Goal: Find specific page/section: Find specific page/section

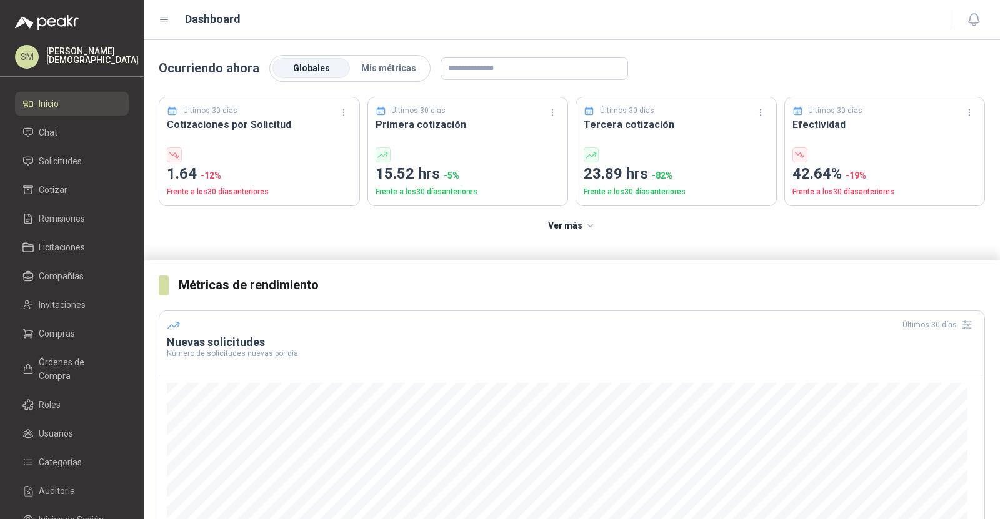
scroll to position [104, 0]
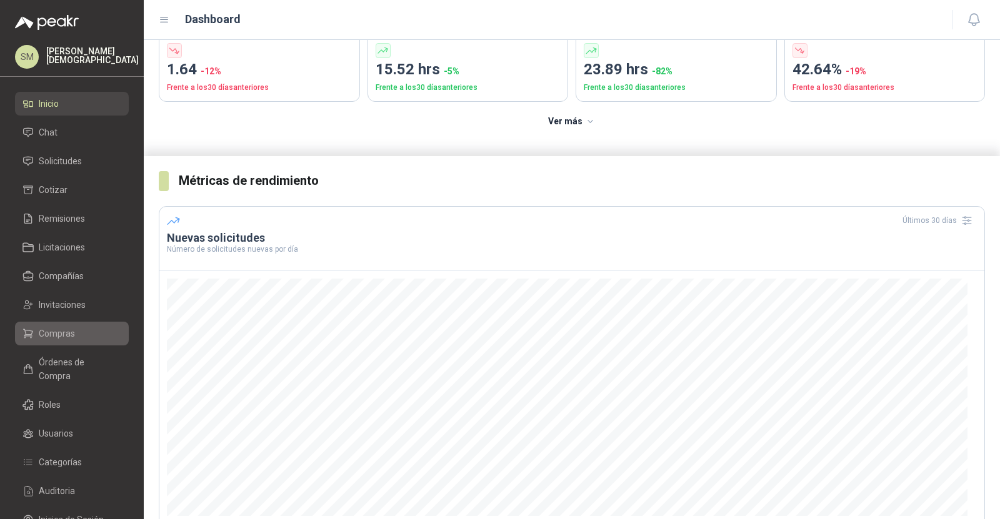
click at [60, 329] on span "Compras" at bounding box center [57, 334] width 36 height 14
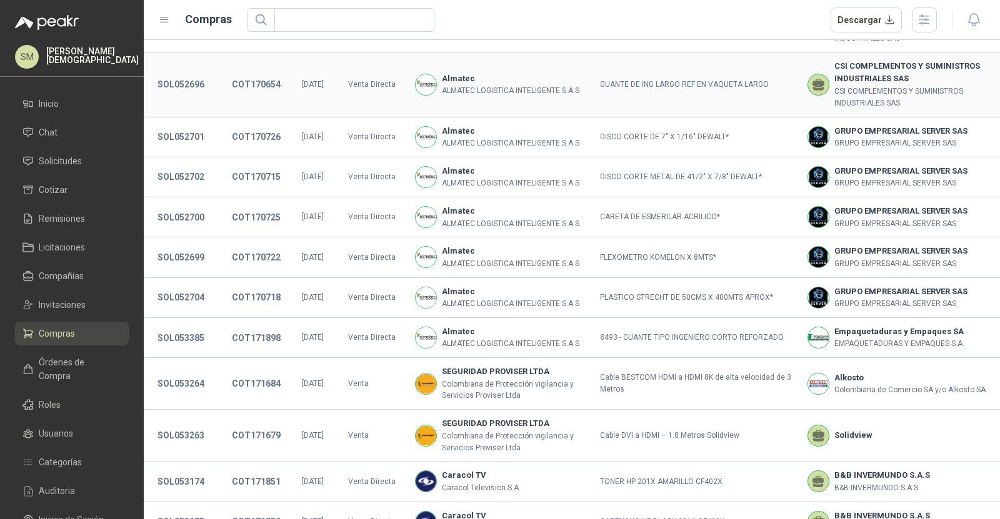
scroll to position [372, 0]
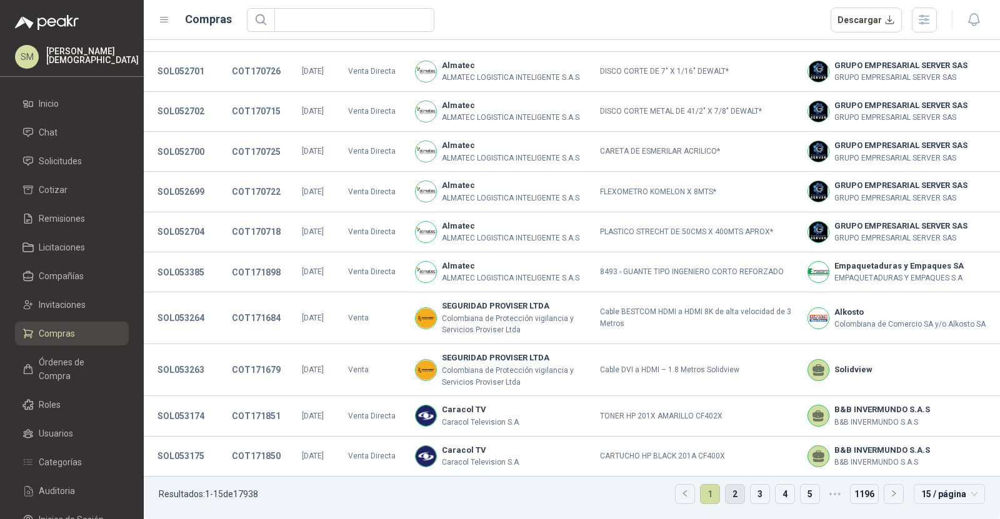
click at [730, 494] on link "2" at bounding box center [735, 494] width 19 height 19
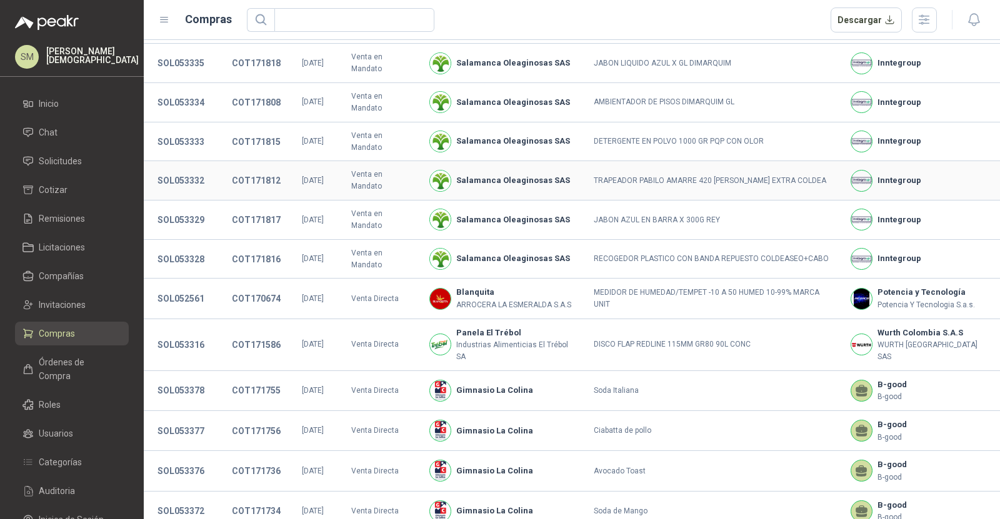
scroll to position [177, 0]
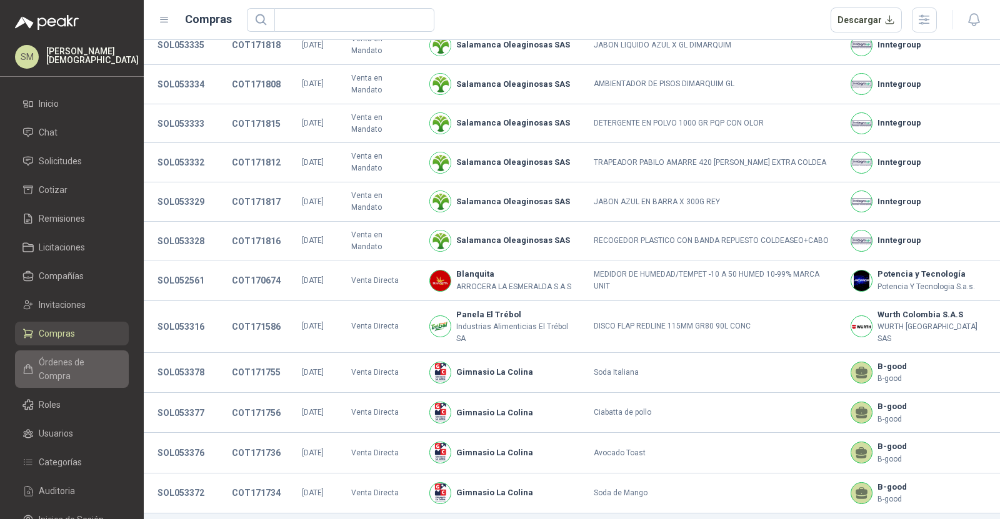
click at [81, 357] on span "Órdenes de Compra" at bounding box center [78, 370] width 78 height 28
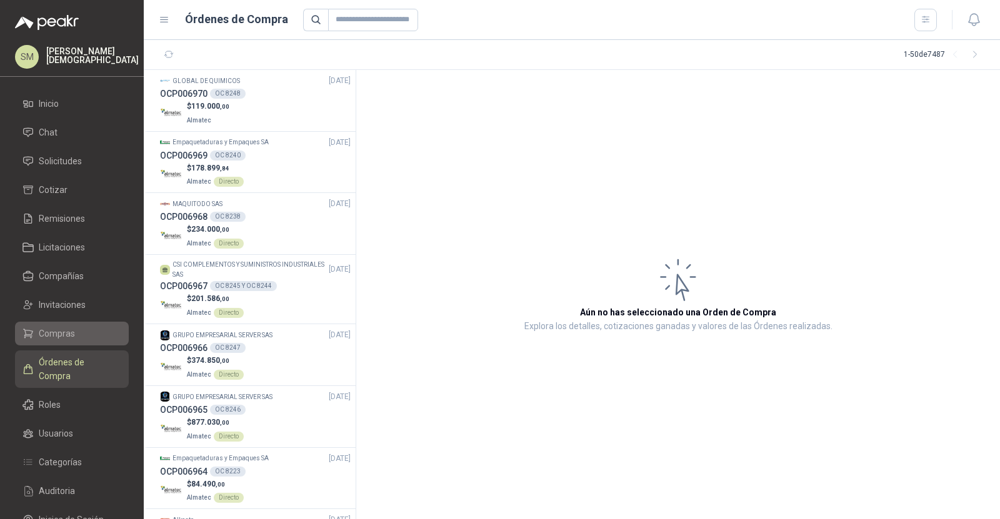
click at [68, 339] on span "Compras" at bounding box center [57, 334] width 36 height 14
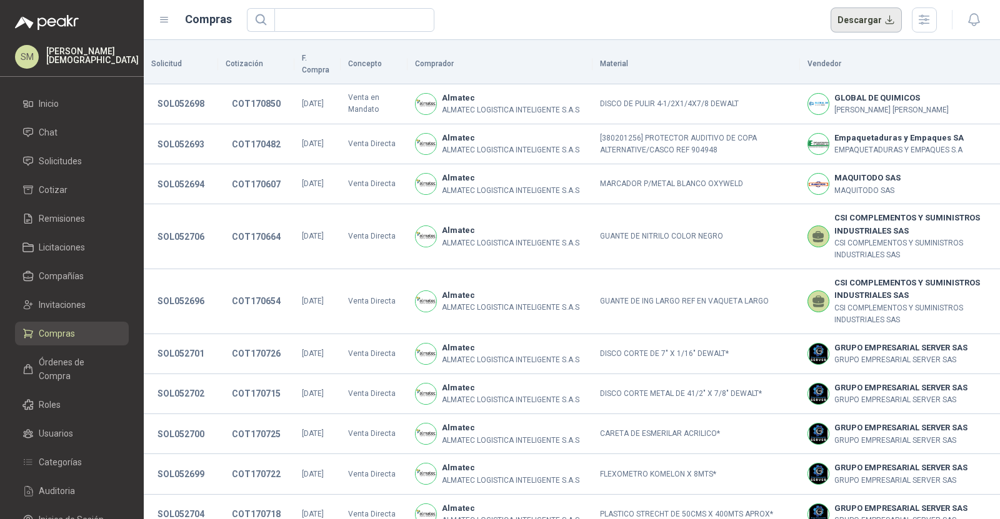
click at [861, 19] on button "Descargar" at bounding box center [867, 20] width 72 height 25
